Goal: Information Seeking & Learning: Learn about a topic

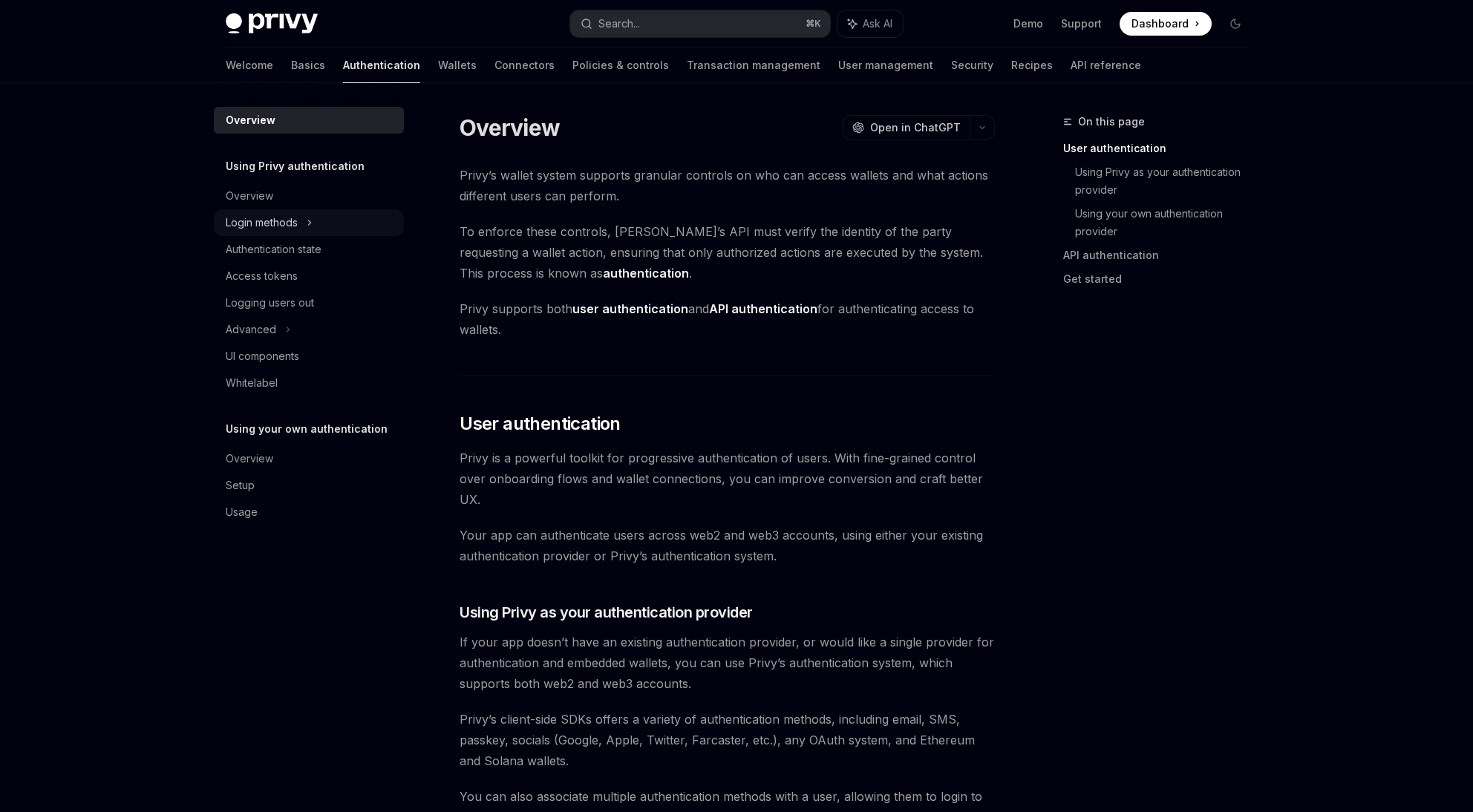
click at [264, 222] on div "Login methods" at bounding box center [261, 222] width 72 height 18
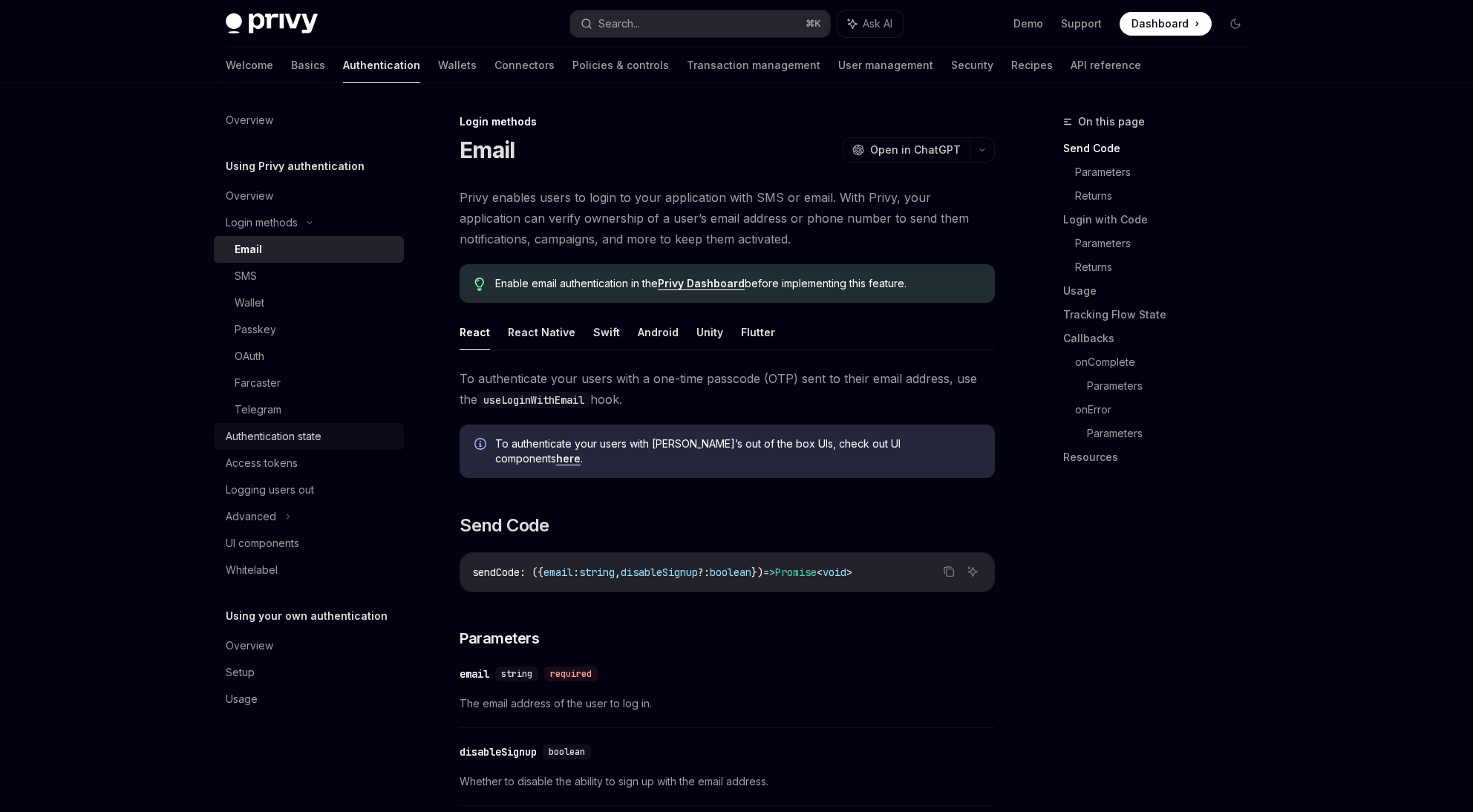
click at [281, 428] on div "Authentication state" at bounding box center [273, 436] width 95 height 18
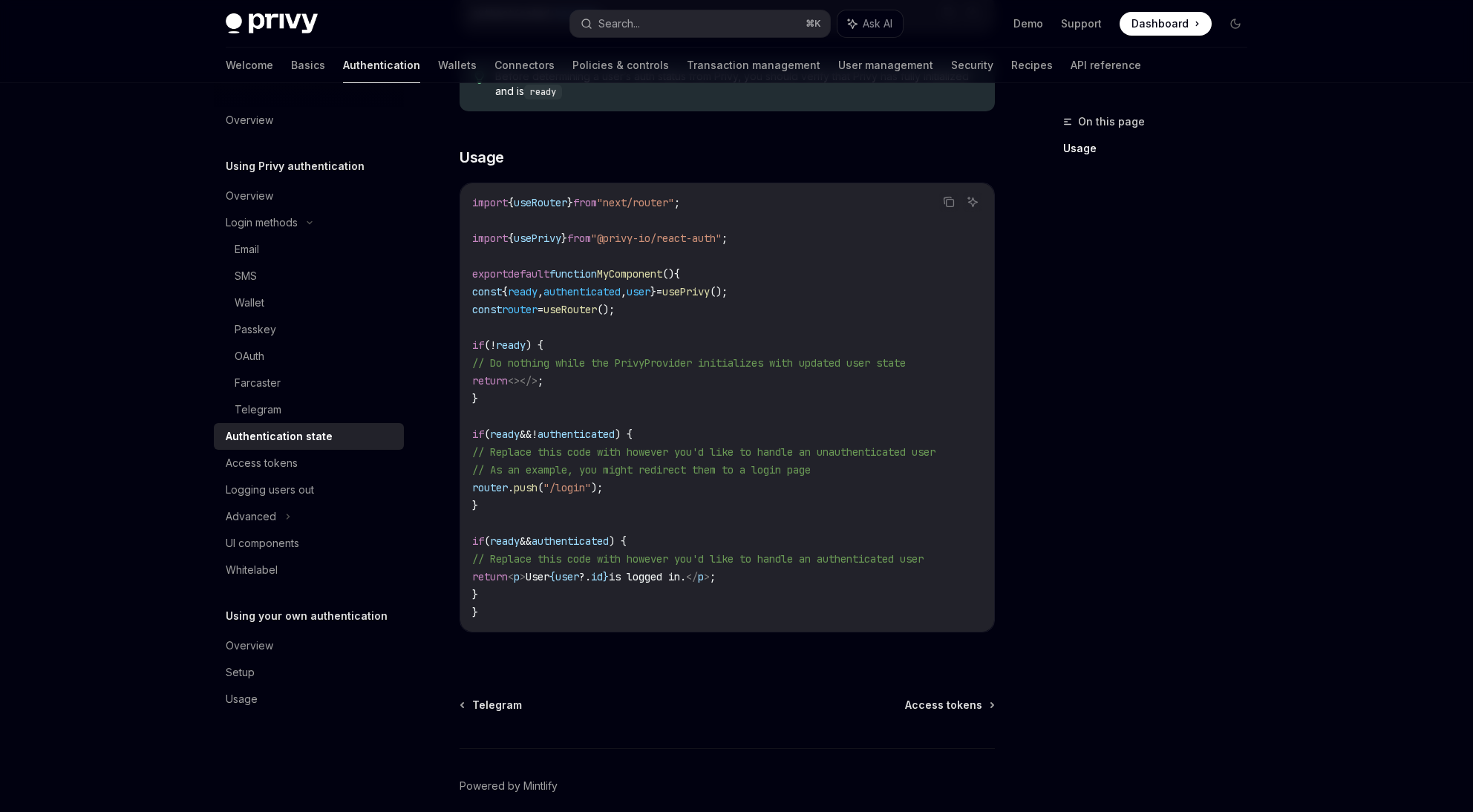
scroll to position [451, 0]
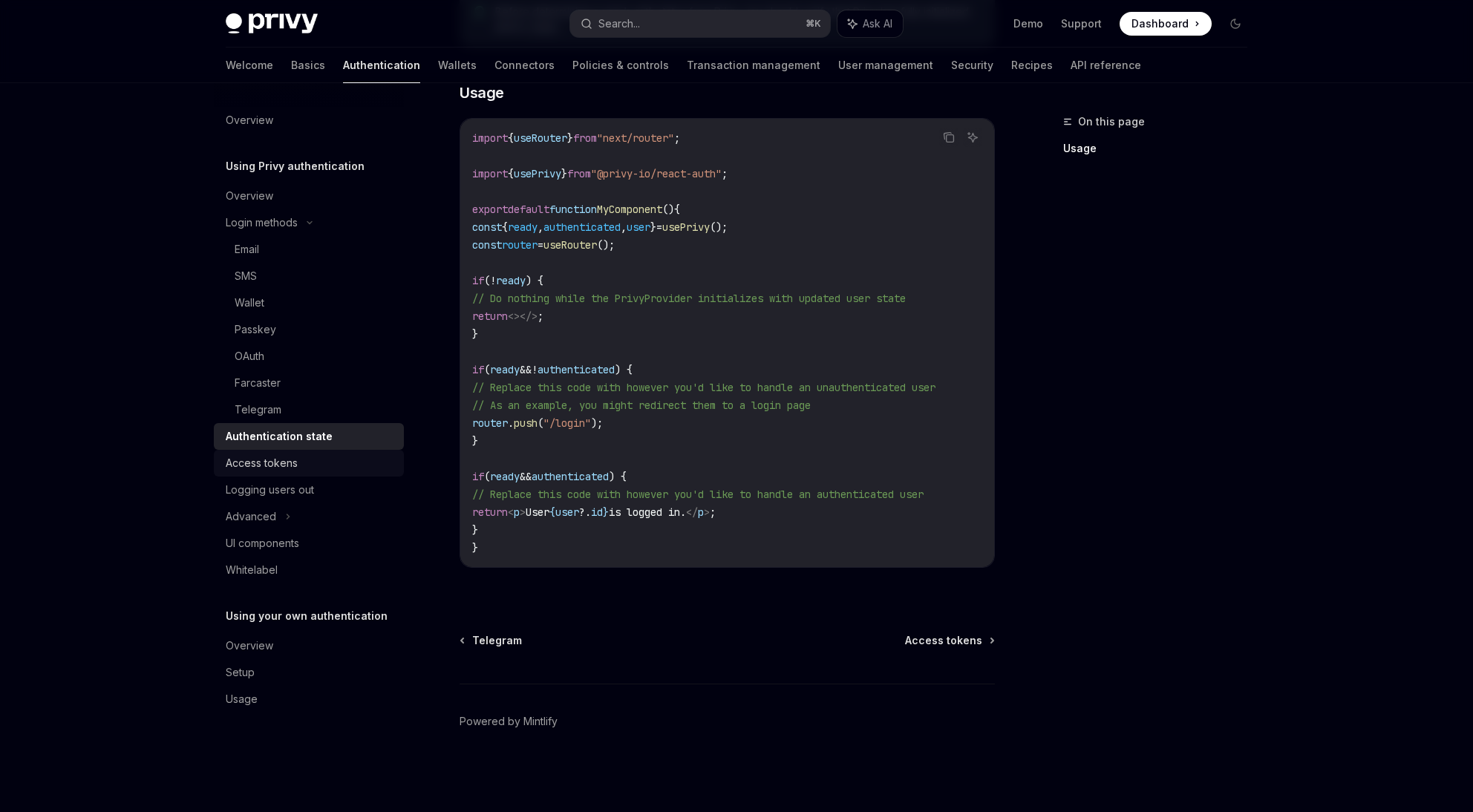
click at [285, 456] on div "Access tokens" at bounding box center [261, 462] width 72 height 18
type textarea "*"
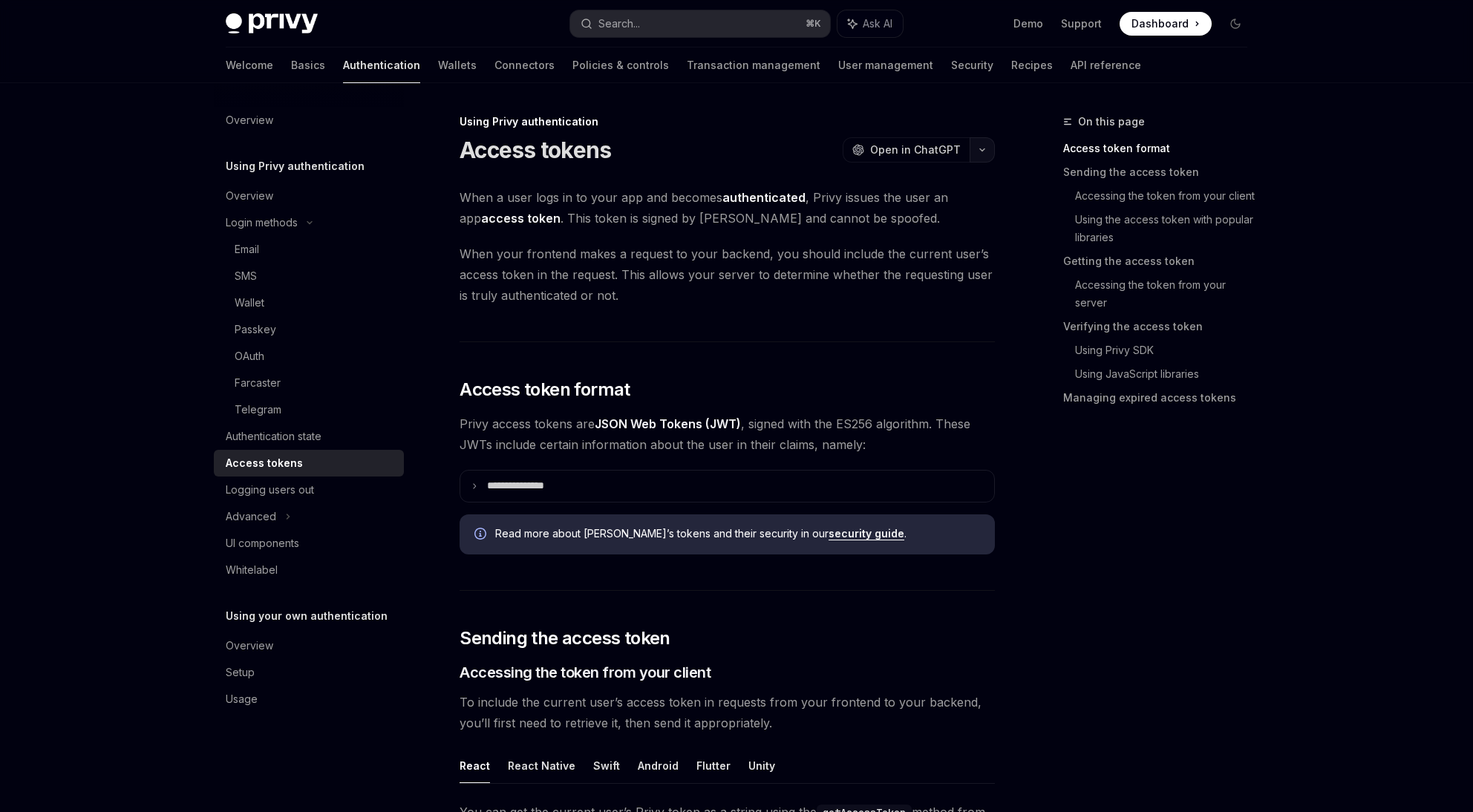
click at [982, 147] on icon "button" at bounding box center [982, 150] width 18 height 6
click at [882, 300] on div "View this page as plain text" at bounding box center [896, 301] width 115 height 12
